Goal: Use online tool/utility: Utilize a website feature to perform a specific function

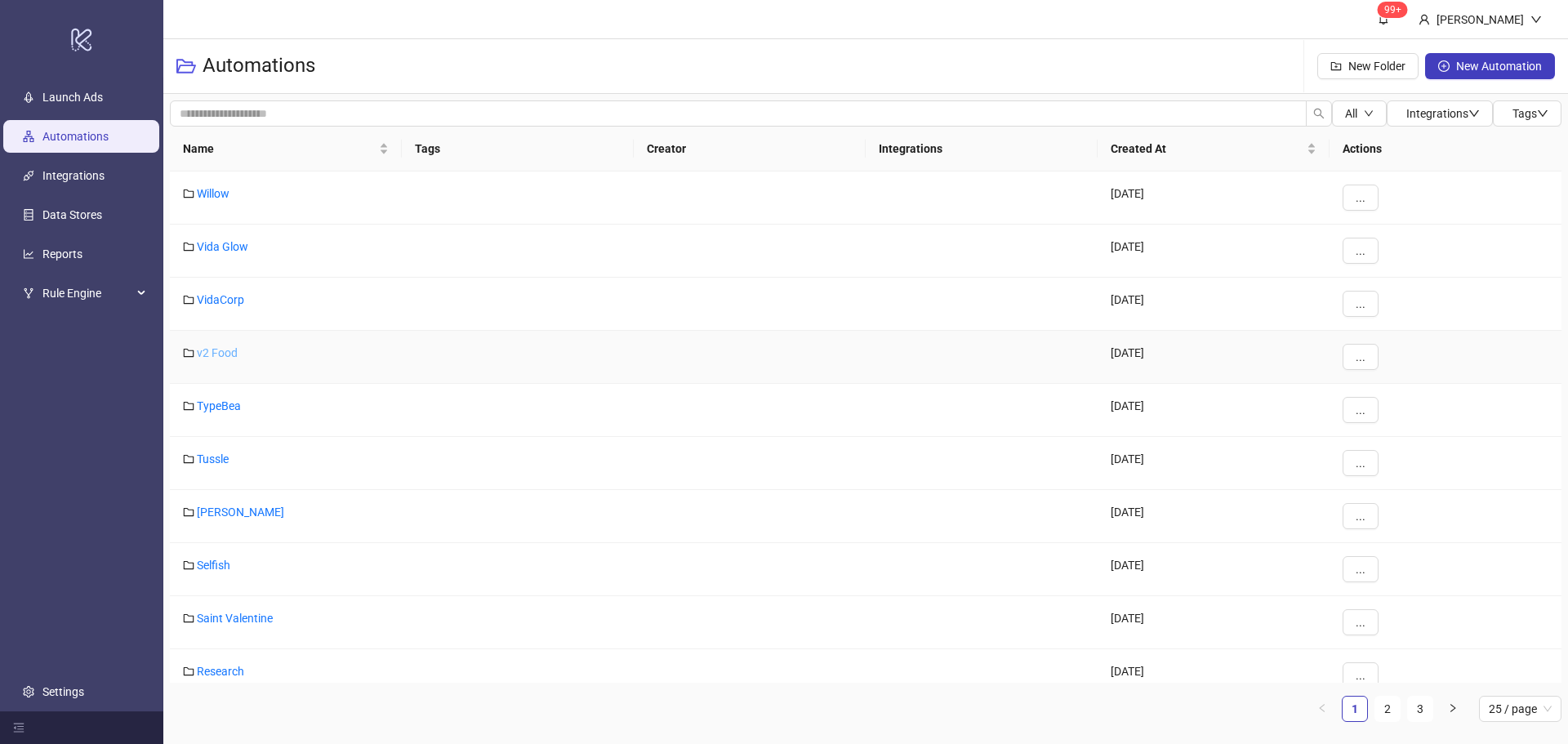
click at [228, 347] on link "v2 Food" at bounding box center [217, 353] width 41 height 13
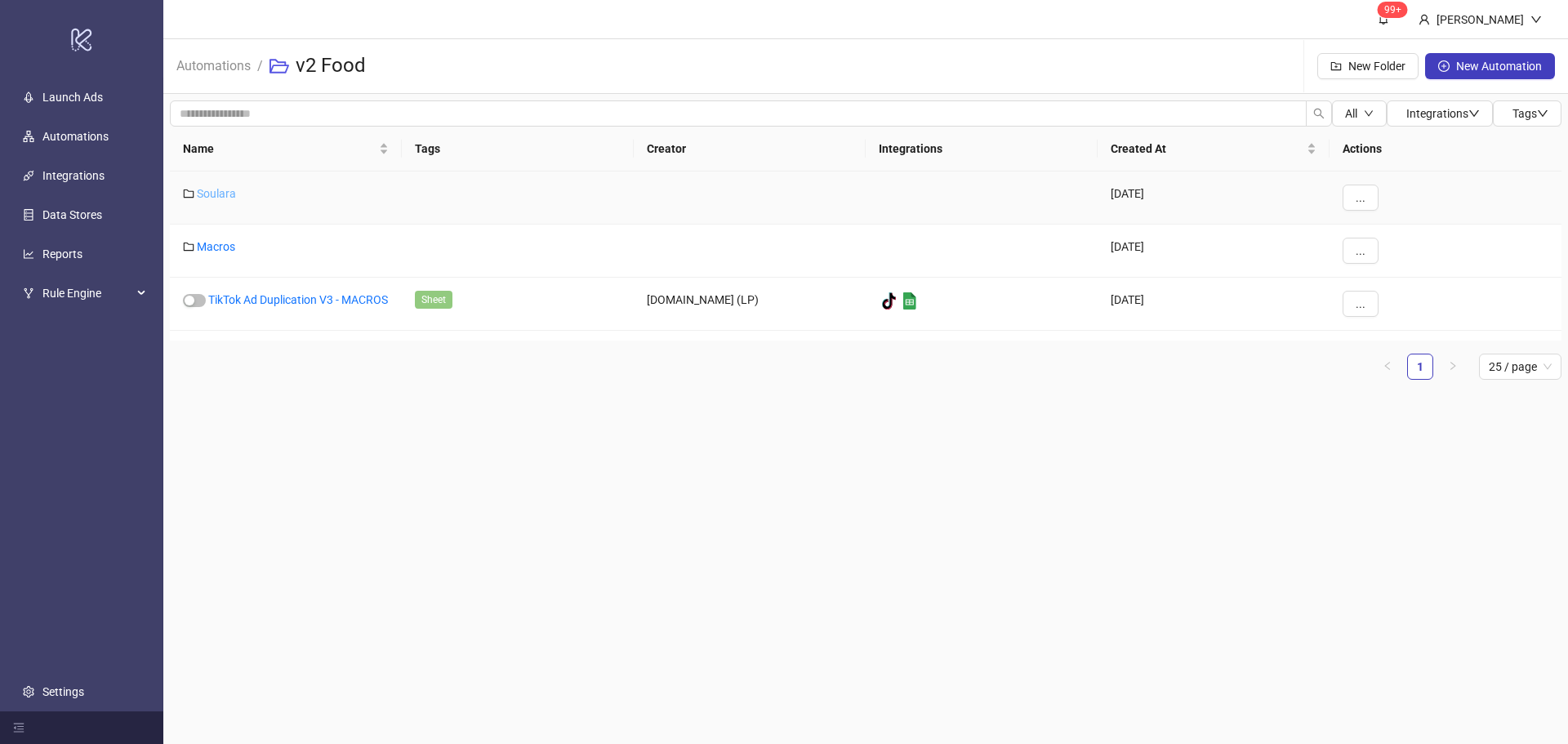
click at [214, 195] on link "Soulara" at bounding box center [216, 193] width 39 height 13
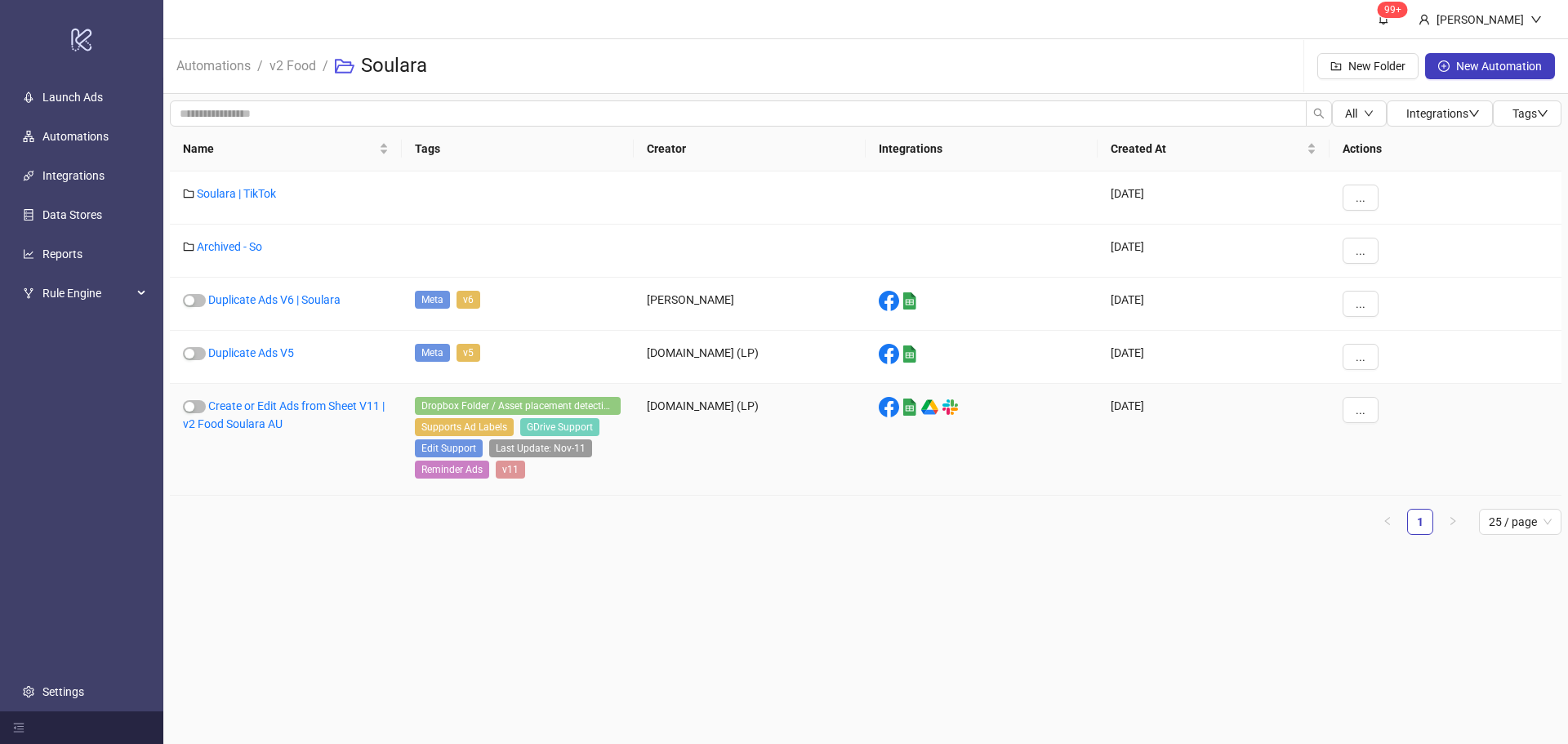
click at [258, 413] on div "Create or Edit Ads from Sheet V11 | v2 Food Soulara AU" at bounding box center [286, 440] width 232 height 112
click at [260, 408] on link "Create or Edit Ads from Sheet V11 | v2 Food Soulara AU" at bounding box center [283, 415] width 201 height 31
click at [288, 72] on link "v2 Food" at bounding box center [292, 65] width 53 height 18
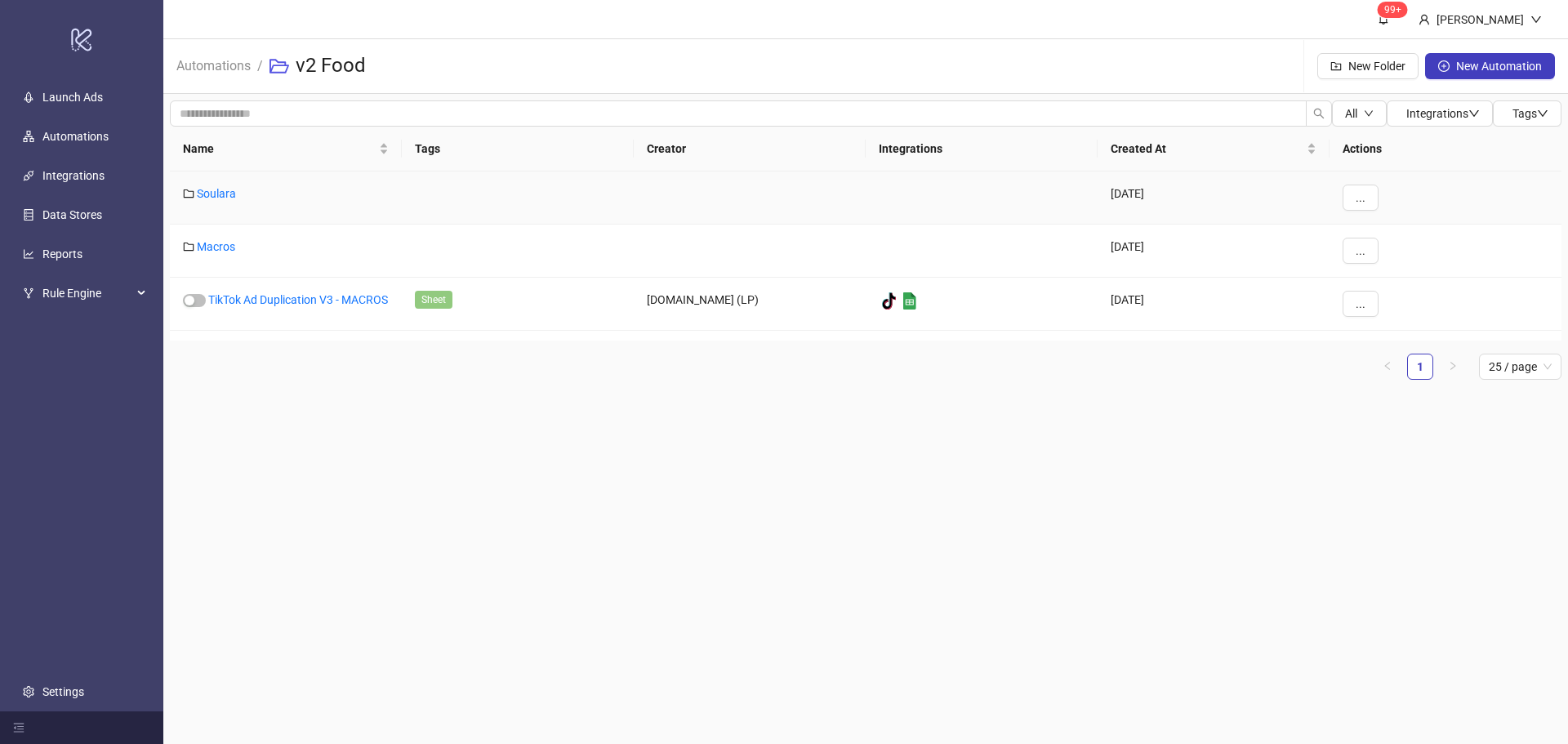
click at [197, 181] on div "Soulara" at bounding box center [286, 197] width 232 height 53
click at [213, 203] on div "Soulara" at bounding box center [286, 197] width 232 height 53
click at [210, 192] on link "Soulara" at bounding box center [216, 193] width 39 height 13
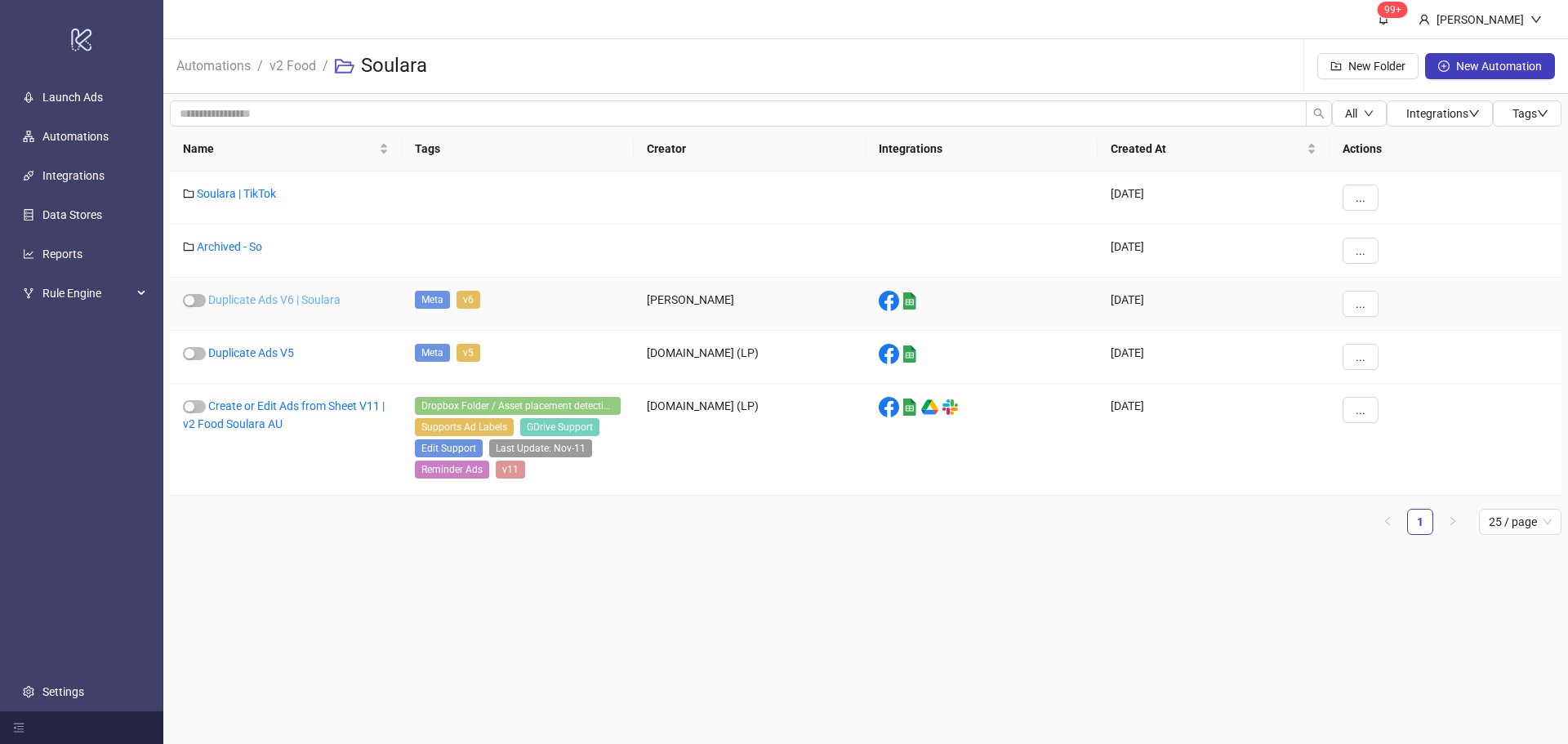
click at [278, 299] on link "Duplicate Ads V6 | Soulara" at bounding box center [274, 300] width 133 height 13
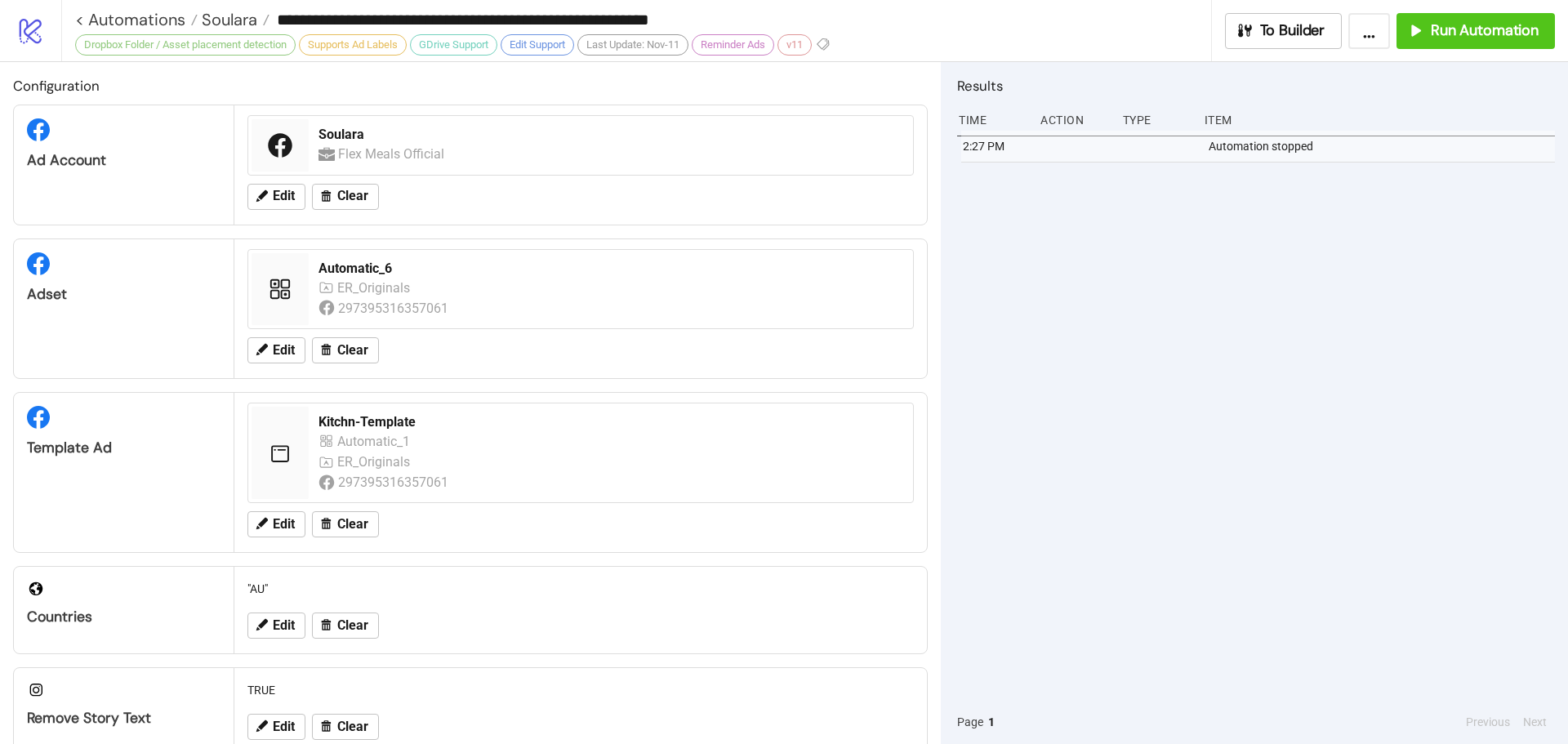
type input "**********"
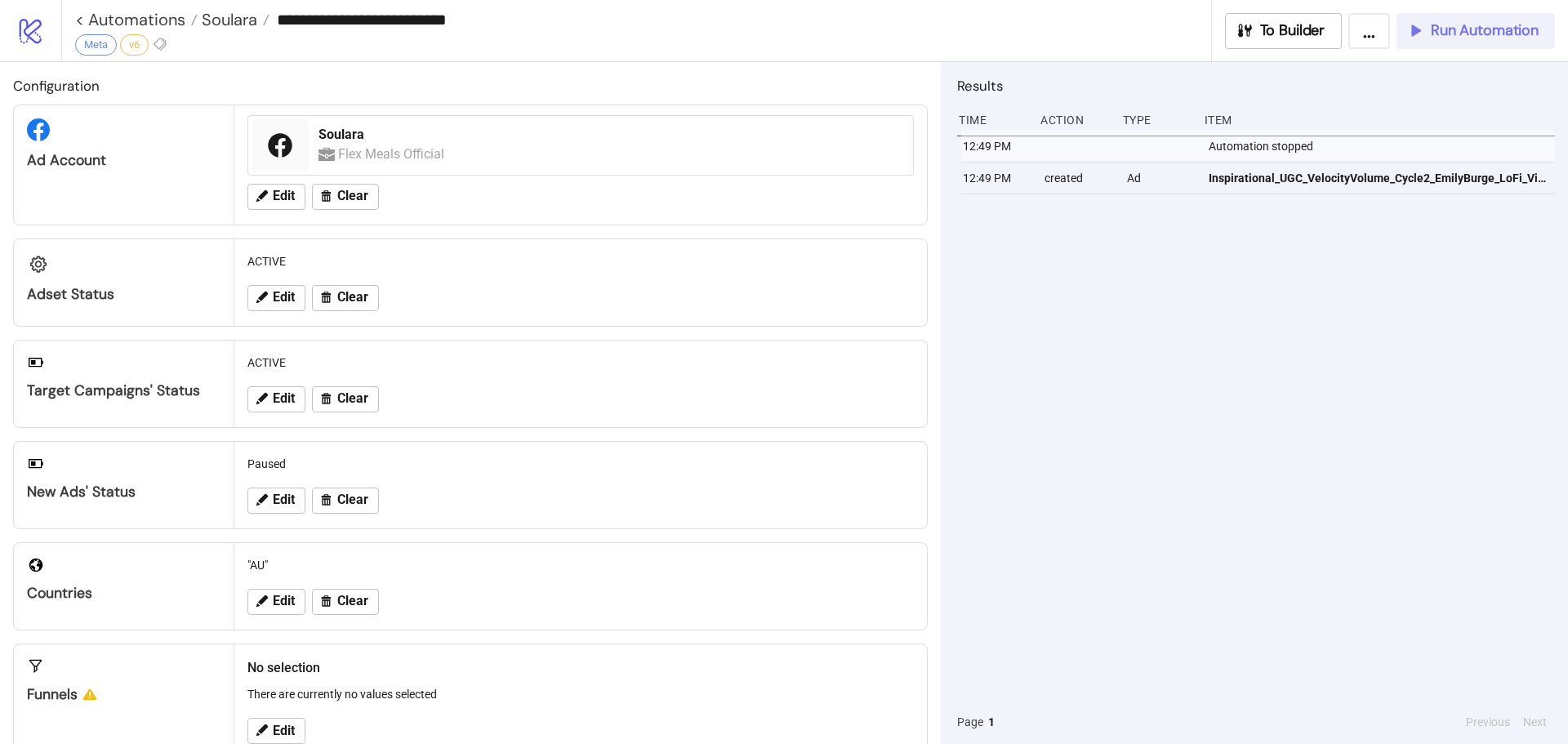
click at [1439, 27] on span "Run Automation" at bounding box center [1485, 30] width 108 height 19
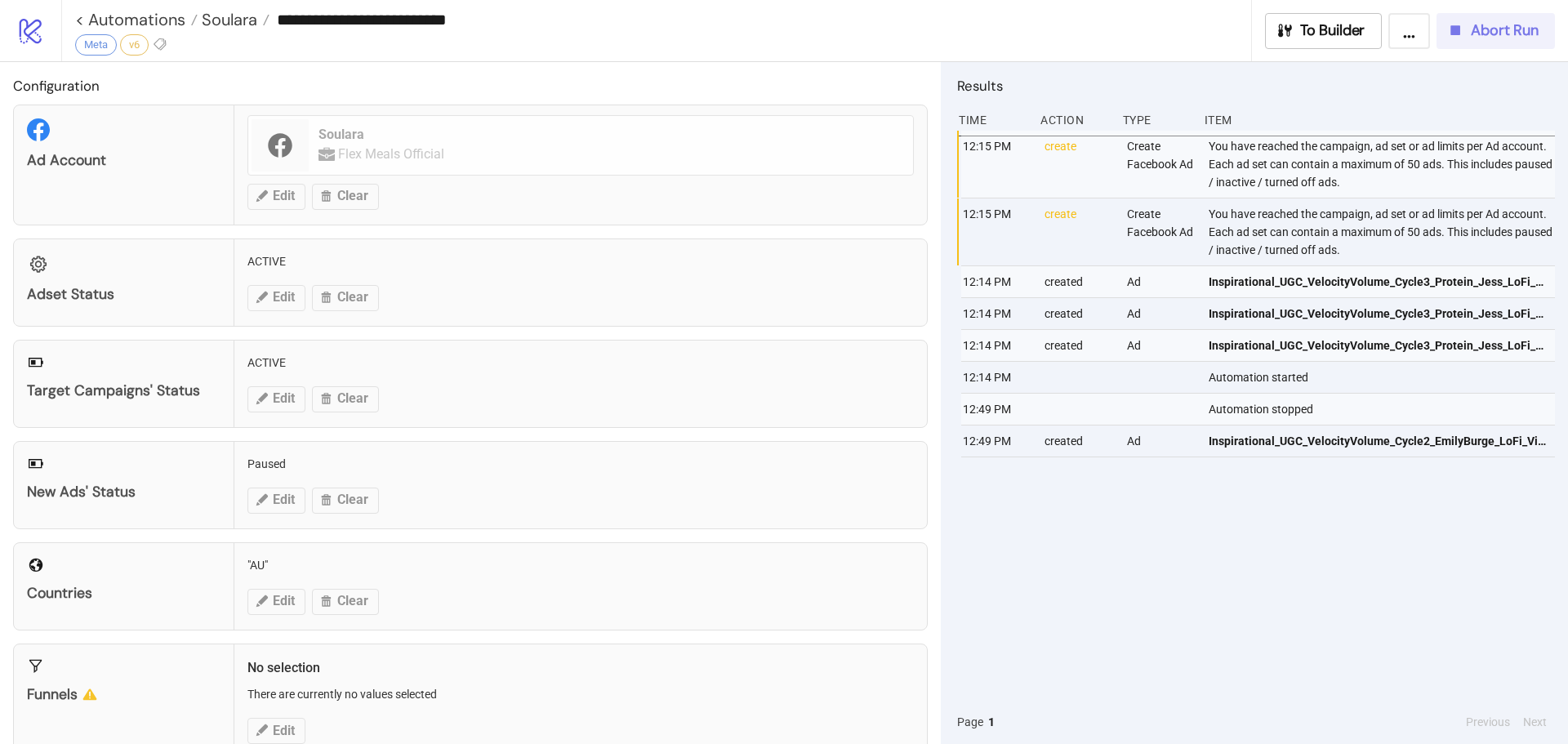
click at [1464, 20] on button "Abort Run" at bounding box center [1496, 31] width 119 height 36
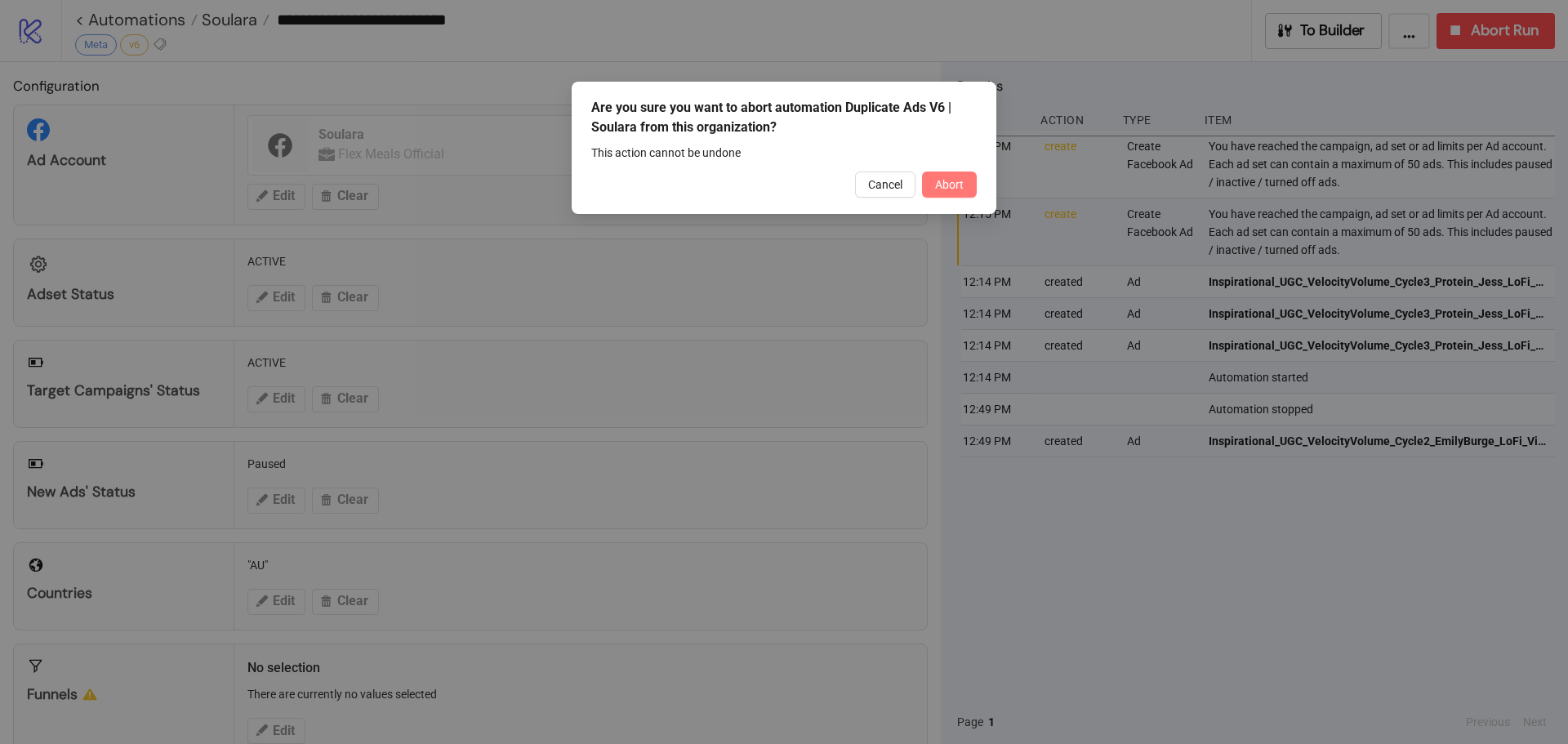
click at [963, 178] on span "Abort" at bounding box center [949, 184] width 29 height 13
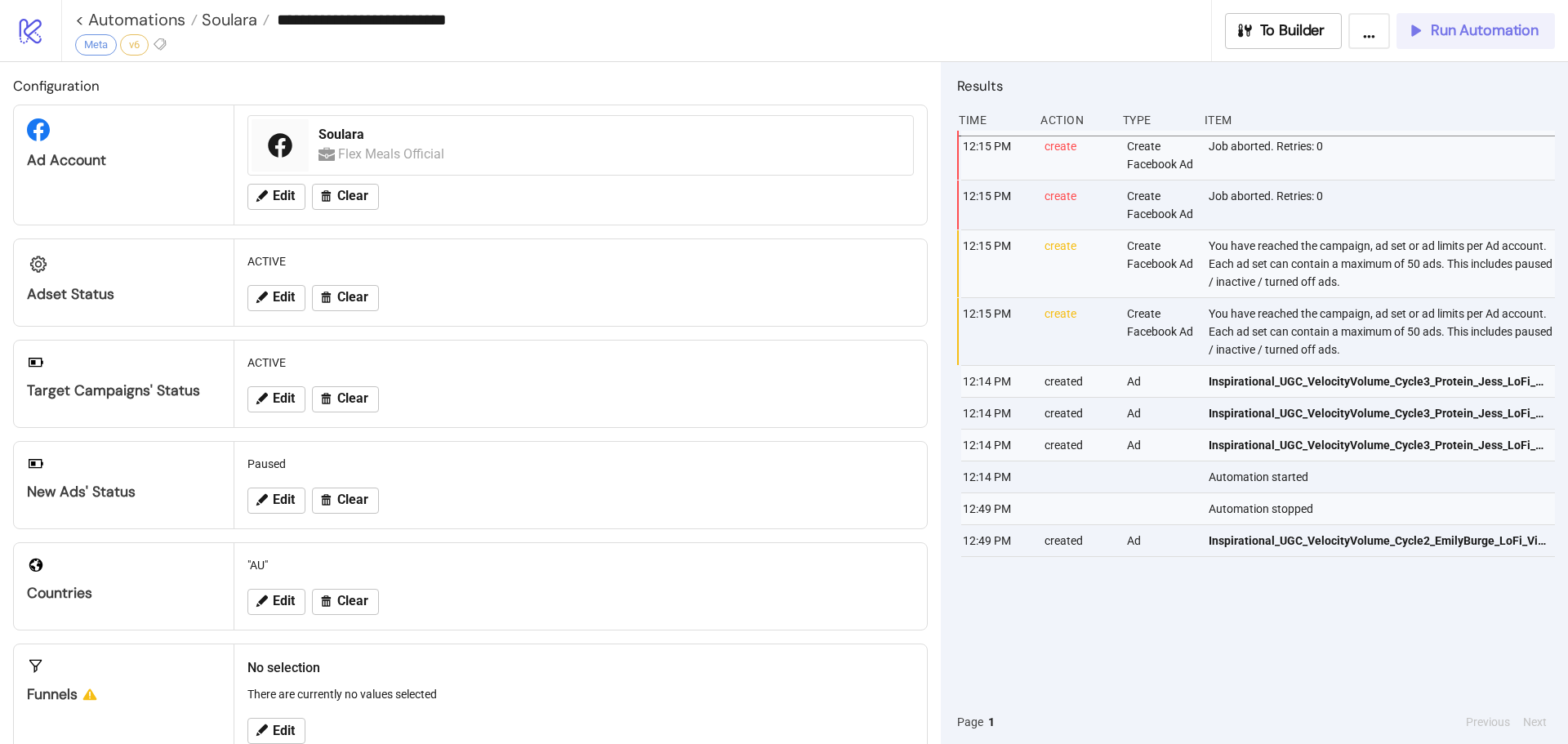
click at [1469, 25] on span "Run Automation" at bounding box center [1485, 30] width 108 height 19
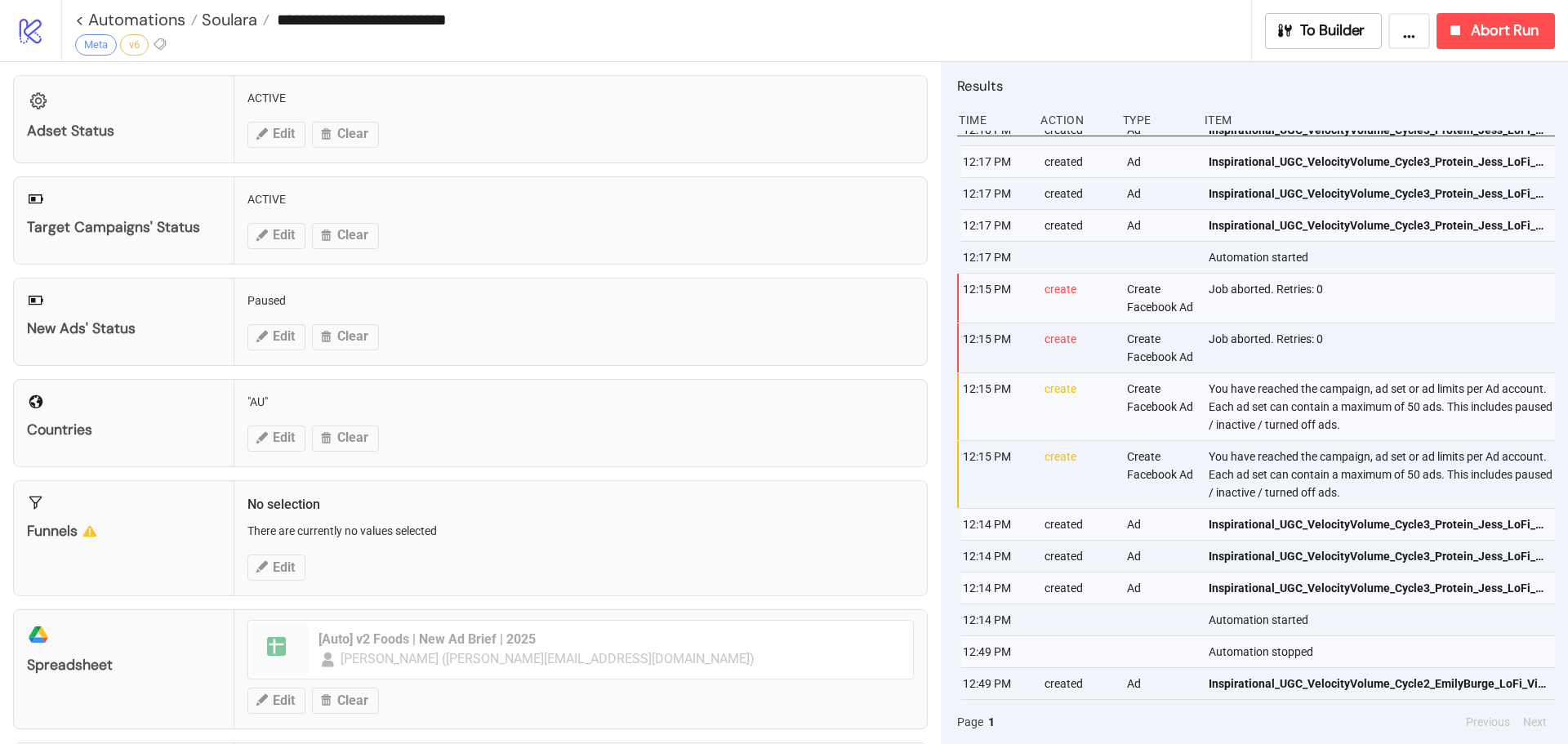
scroll to position [160, 0]
